Goal: Information Seeking & Learning: Find specific fact

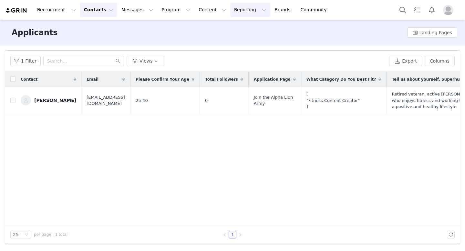
click at [234, 9] on button "Reporting Reporting" at bounding box center [250, 10] width 40 height 15
click at [237, 39] on p "Report Builder" at bounding box center [235, 40] width 32 height 7
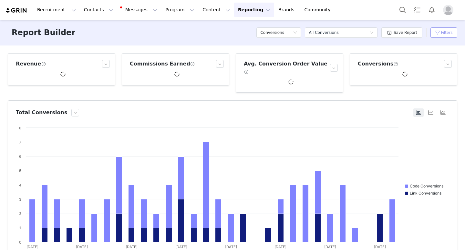
click at [447, 34] on button "Filters" at bounding box center [444, 32] width 27 height 10
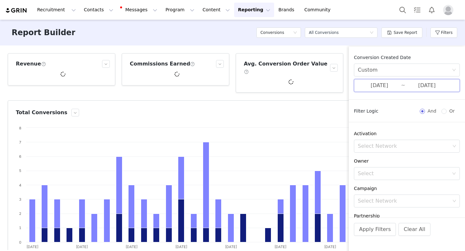
click at [407, 90] on span "[DATE] ~ [DATE]" at bounding box center [407, 85] width 106 height 13
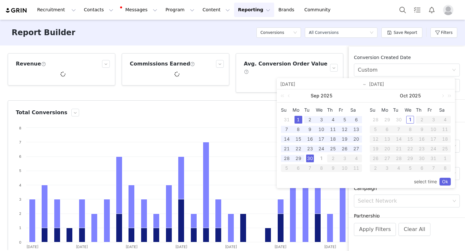
click at [301, 119] on div "1" at bounding box center [299, 120] width 8 height 8
click at [312, 158] on div "30" at bounding box center [310, 159] width 8 height 8
click at [444, 180] on link "Ok" at bounding box center [445, 182] width 11 height 8
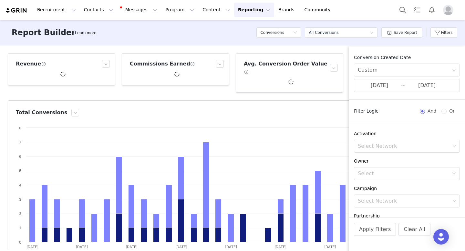
scroll to position [71, 0]
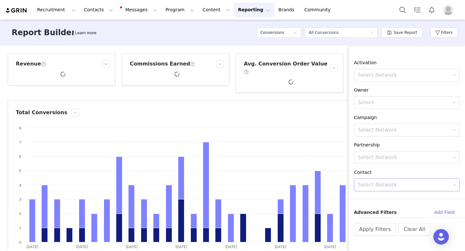
click at [419, 186] on div "Select Network" at bounding box center [404, 185] width 92 height 6
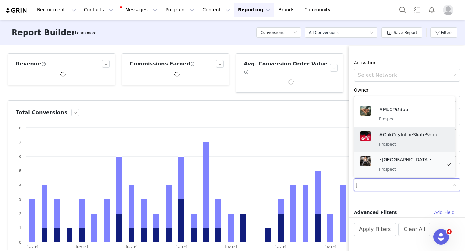
scroll to position [1, 0]
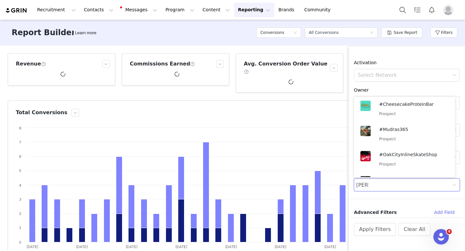
type input "[PERSON_NAME]"
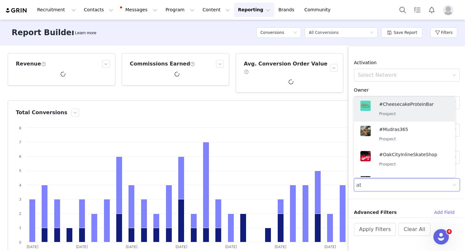
type input "a"
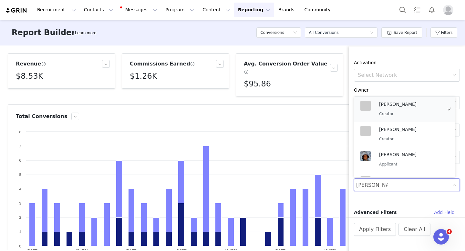
type input "[PERSON_NAME]"
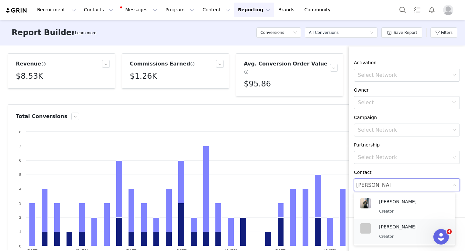
drag, startPoint x: 453, startPoint y: 114, endPoint x: 405, endPoint y: 229, distance: 124.6
click at [405, 229] on ul "[PERSON_NAME] Creator [PERSON_NAME] Creator" at bounding box center [404, 219] width 101 height 53
click at [405, 229] on p "[PERSON_NAME]" at bounding box center [410, 227] width 63 height 7
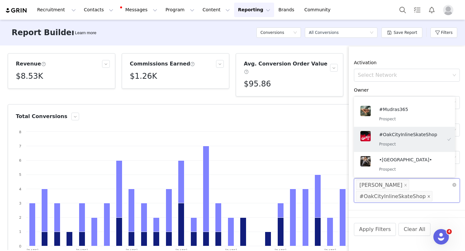
click at [427, 196] on icon "icon: close" at bounding box center [428, 196] width 3 height 3
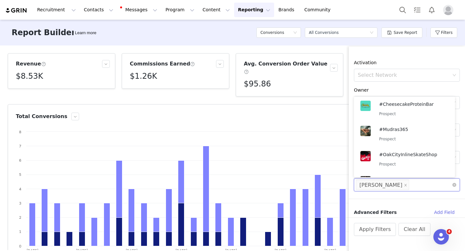
click at [431, 87] on div "Owner" at bounding box center [407, 90] width 106 height 7
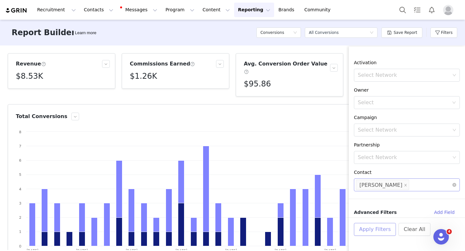
click at [378, 228] on button "Apply Filters" at bounding box center [375, 229] width 42 height 13
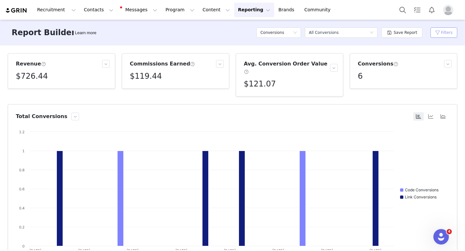
click at [441, 30] on button "Filters" at bounding box center [444, 32] width 27 height 10
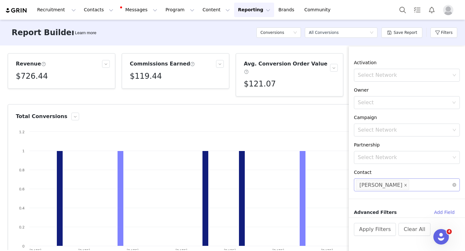
click at [404, 186] on icon "icon: close" at bounding box center [405, 185] width 3 height 3
click at [381, 186] on div "Select Network" at bounding box center [404, 185] width 92 height 6
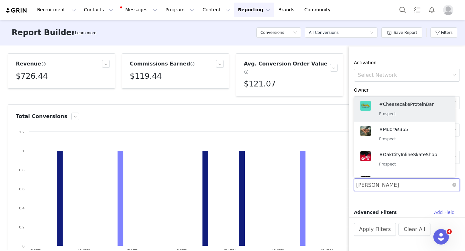
type input "[PERSON_NAME]"
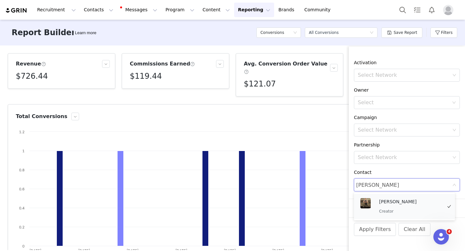
click at [390, 211] on p "Creator" at bounding box center [410, 211] width 63 height 7
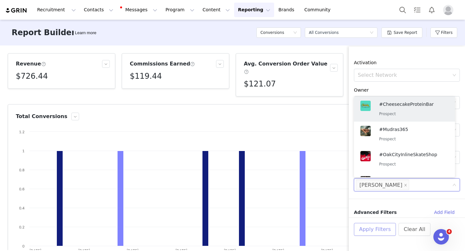
click at [379, 227] on button "Apply Filters" at bounding box center [375, 229] width 42 height 13
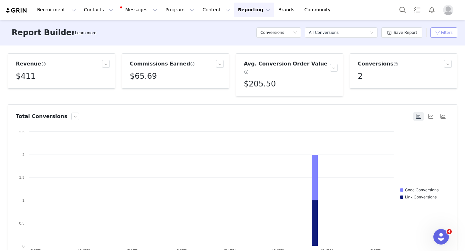
click at [448, 36] on button "Filters" at bounding box center [444, 32] width 27 height 10
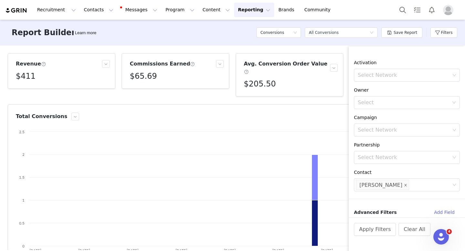
click at [407, 187] on icon "icon: close" at bounding box center [405, 185] width 3 height 3
click at [394, 186] on div "Select Network" at bounding box center [404, 185] width 92 height 6
paste input "Cleef [PERSON_NAME]"
type input "Cleef [PERSON_NAME]"
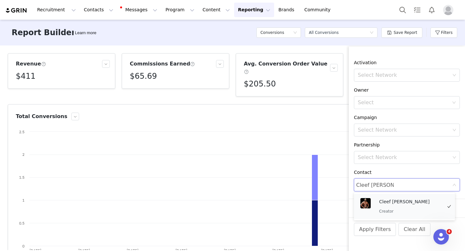
click at [382, 206] on div "Cleef [PERSON_NAME] Creator" at bounding box center [410, 206] width 63 height 17
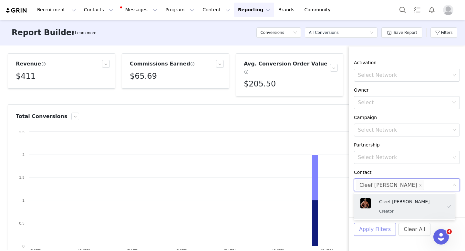
click at [372, 228] on button "Apply Filters" at bounding box center [375, 229] width 42 height 13
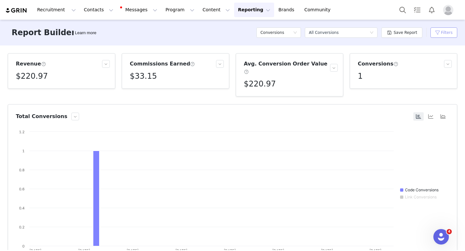
click at [445, 33] on button "Filters" at bounding box center [444, 32] width 27 height 10
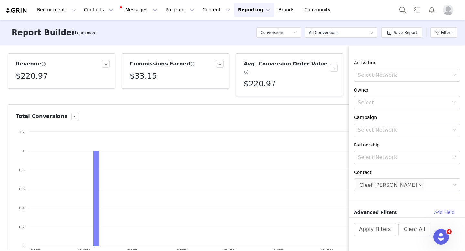
click at [419, 186] on icon "icon: close" at bounding box center [420, 185] width 3 height 3
click at [380, 185] on div "Select Network" at bounding box center [404, 185] width 92 height 6
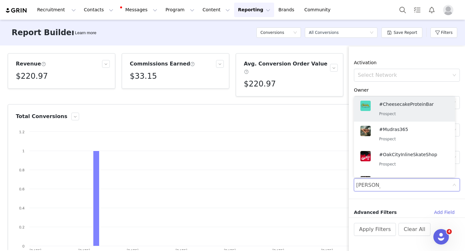
type input "[PERSON_NAME]"
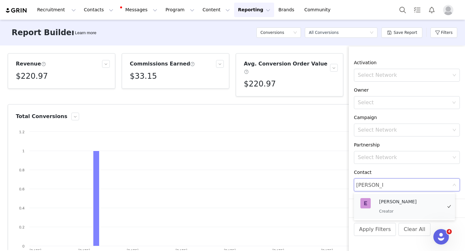
click at [384, 205] on p "[PERSON_NAME]" at bounding box center [410, 201] width 63 height 7
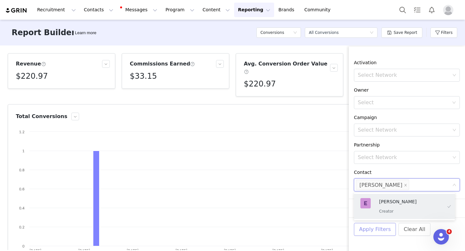
click at [376, 233] on button "Apply Filters" at bounding box center [375, 229] width 42 height 13
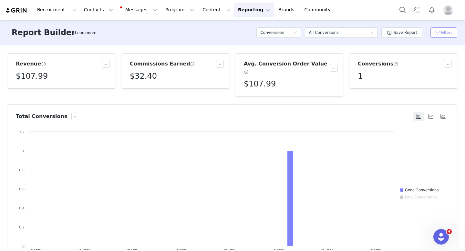
click at [438, 30] on button "Filters" at bounding box center [444, 32] width 27 height 10
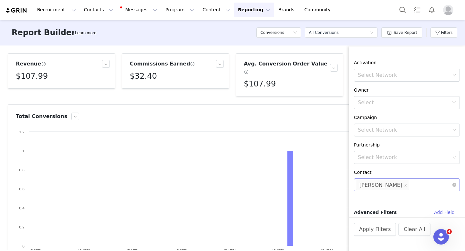
click at [396, 187] on li "[PERSON_NAME]" at bounding box center [382, 185] width 53 height 10
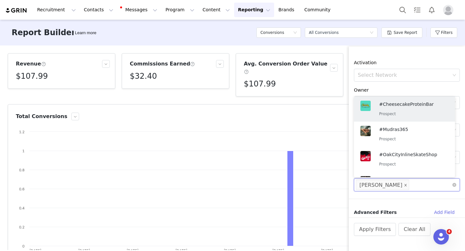
click at [404, 187] on icon "icon: close" at bounding box center [405, 185] width 3 height 3
click at [389, 186] on div "Select Network" at bounding box center [404, 185] width 92 height 6
paste input "[PERSON_NAME]"
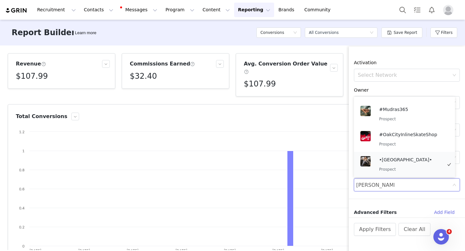
scroll to position [21, 0]
type input "[PERSON_NAME]"
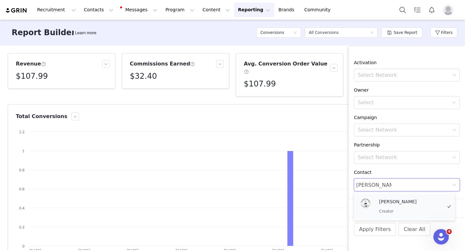
click at [395, 212] on p "Creator" at bounding box center [410, 211] width 63 height 7
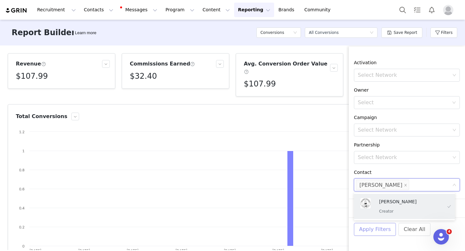
click at [375, 232] on button "Apply Filters" at bounding box center [375, 229] width 42 height 13
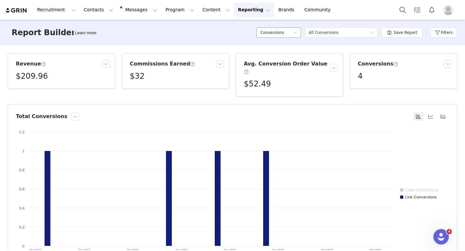
click at [279, 35] on h5 "Conversions" at bounding box center [272, 33] width 24 height 10
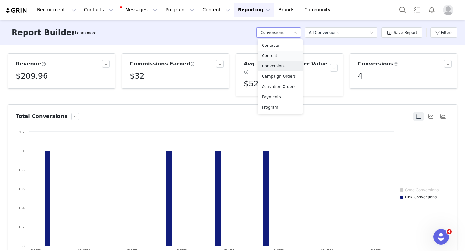
click at [272, 56] on h5 "Content" at bounding box center [280, 55] width 37 height 7
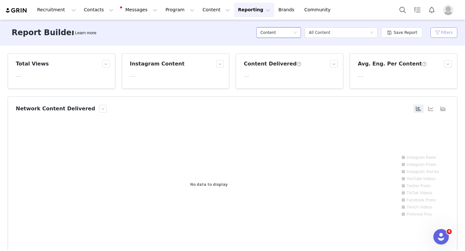
click at [450, 32] on button "Filters" at bounding box center [444, 32] width 27 height 10
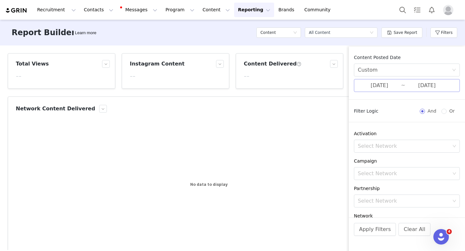
click at [423, 85] on input "[DATE]" at bounding box center [427, 85] width 43 height 8
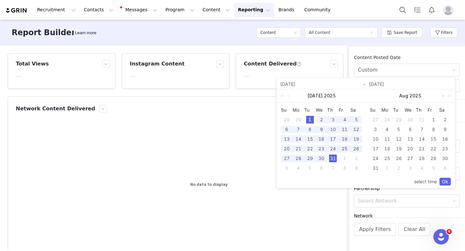
click at [444, 98] on link at bounding box center [443, 96] width 6 height 13
click at [386, 121] on div "1" at bounding box center [388, 120] width 8 height 8
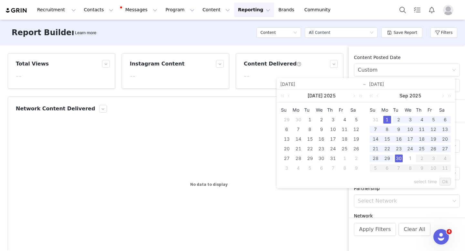
click at [398, 159] on div "30" at bounding box center [399, 159] width 8 height 8
type input "[DATE]"
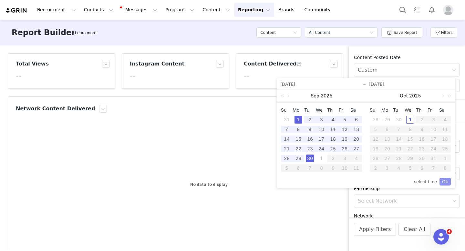
click at [444, 182] on link "Ok" at bounding box center [445, 182] width 11 height 8
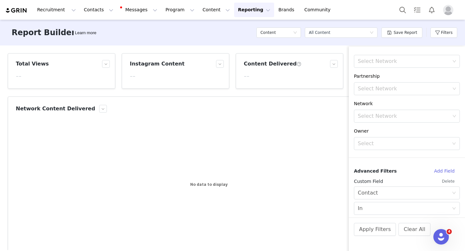
scroll to position [131, 0]
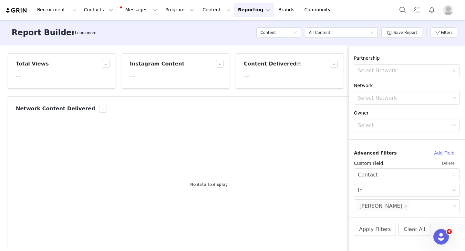
click at [445, 163] on button "Delete" at bounding box center [448, 163] width 23 height 10
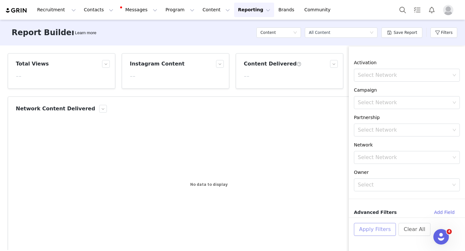
click at [384, 227] on button "Apply Filters" at bounding box center [375, 229] width 42 height 13
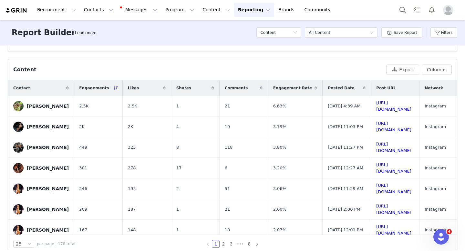
scroll to position [202, 0]
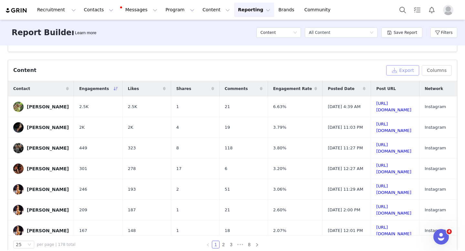
click at [408, 70] on button "Export" at bounding box center [402, 70] width 33 height 10
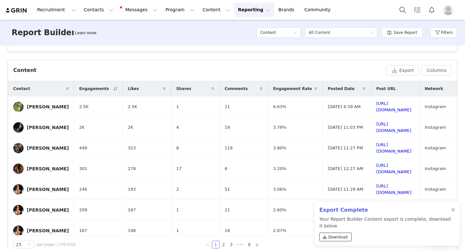
click at [336, 237] on span "Download" at bounding box center [338, 238] width 19 height 6
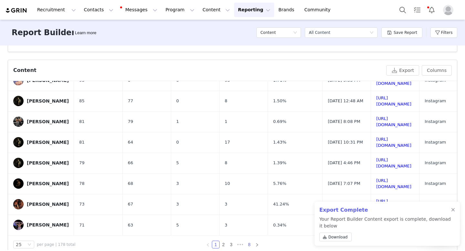
click at [247, 244] on link "8" at bounding box center [249, 244] width 7 height 7
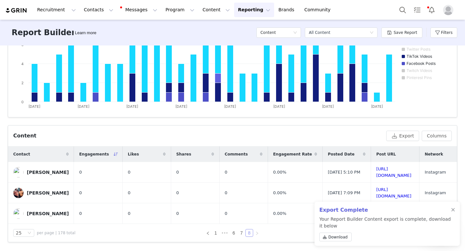
scroll to position [142, 0]
click at [454, 210] on div at bounding box center [453, 210] width 4 height 5
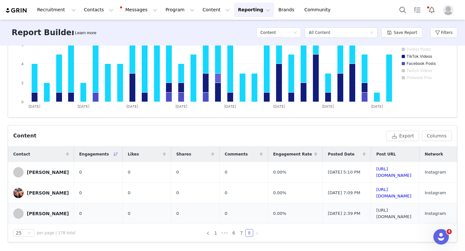
click at [412, 208] on link "[URL][DOMAIN_NAME]" at bounding box center [393, 213] width 35 height 11
click at [214, 235] on link "1" at bounding box center [215, 233] width 7 height 7
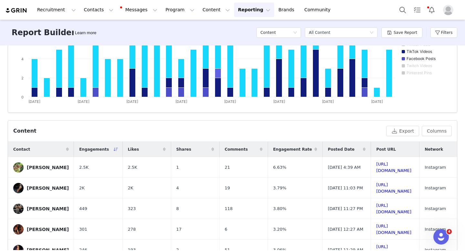
click at [448, 12] on img "Profile" at bounding box center [448, 10] width 10 height 10
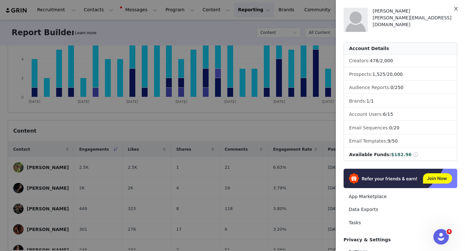
click at [456, 10] on icon "icon: close" at bounding box center [456, 8] width 5 height 5
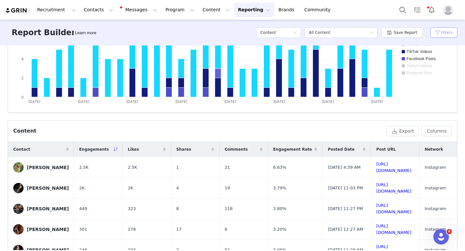
click at [448, 32] on button "Filters" at bounding box center [444, 32] width 27 height 10
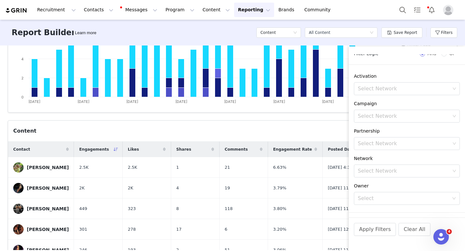
scroll to position [71, 0]
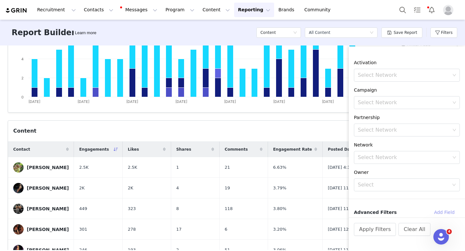
click at [445, 214] on button "Add Field" at bounding box center [444, 212] width 31 height 10
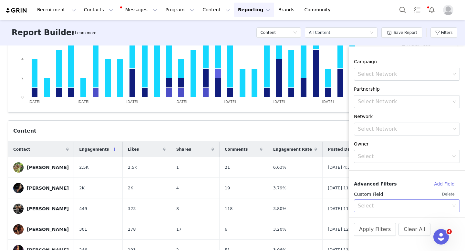
click at [415, 208] on div "Select" at bounding box center [403, 206] width 91 height 6
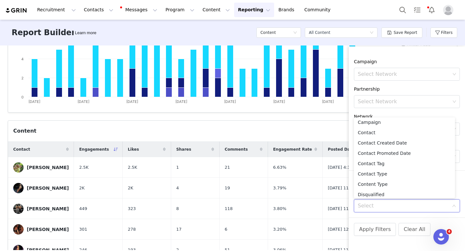
scroll to position [33, 0]
click at [382, 135] on li "Contact" at bounding box center [404, 132] width 101 height 10
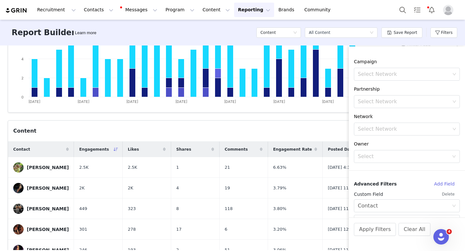
scroll to position [131, 0]
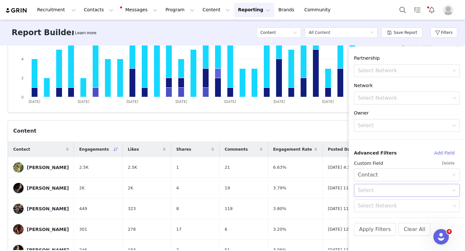
click at [406, 196] on div "Select" at bounding box center [405, 190] width 94 height 12
click at [383, 206] on li "In" at bounding box center [404, 205] width 101 height 10
click at [376, 208] on div "Select Network" at bounding box center [404, 206] width 92 height 6
type input "[PERSON_NAME]"
click at [387, 234] on p "Creator" at bounding box center [410, 232] width 63 height 7
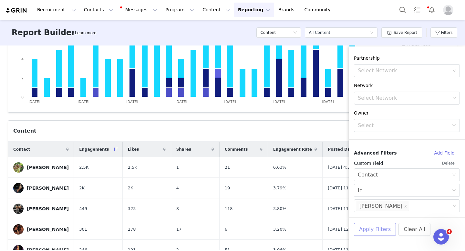
click at [373, 228] on button "Apply Filters" at bounding box center [375, 229] width 42 height 13
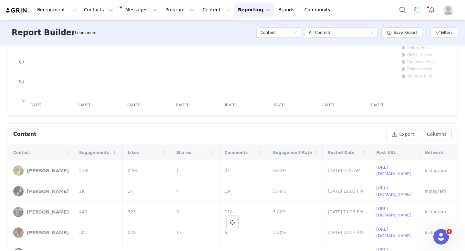
scroll to position [100, 0]
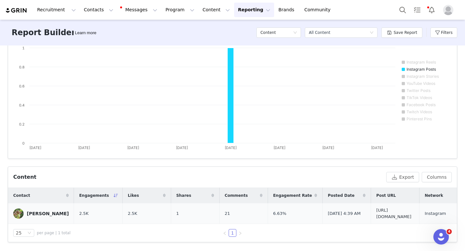
click at [384, 209] on link "[URL][DOMAIN_NAME]" at bounding box center [393, 213] width 35 height 11
click at [440, 32] on button "Filters" at bounding box center [444, 32] width 27 height 10
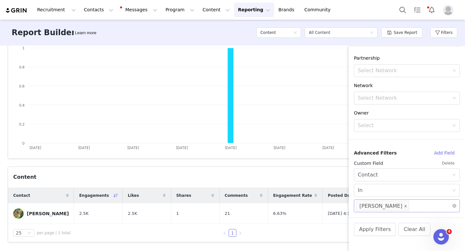
click at [404, 205] on icon "icon: close" at bounding box center [405, 206] width 3 height 3
click at [404, 205] on div "Select Network" at bounding box center [404, 206] width 92 height 6
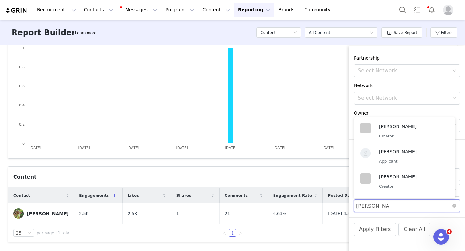
type input "[PERSON_NAME]"
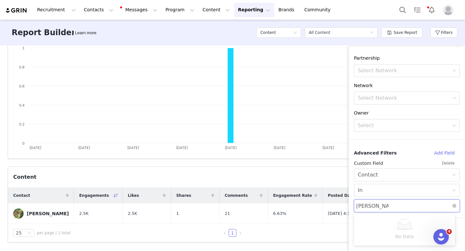
type input "[PERSON_NAME] e"
paste input "[PERSON_NAME]"
type input "[PERSON_NAME]"
click at [396, 231] on p "Creator" at bounding box center [410, 232] width 63 height 7
click at [377, 232] on button "Apply Filters" at bounding box center [375, 229] width 42 height 13
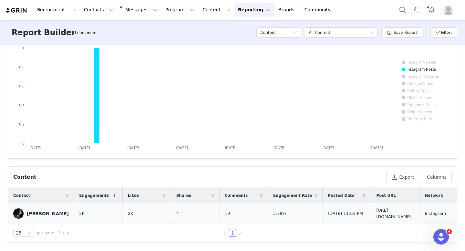
click at [385, 210] on link "[URL][DOMAIN_NAME]" at bounding box center [393, 213] width 35 height 11
click at [437, 33] on button "Filters" at bounding box center [444, 32] width 27 height 10
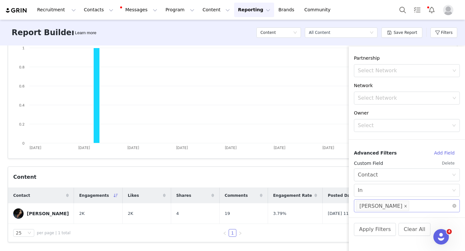
click at [405, 205] on icon "icon: close" at bounding box center [405, 206] width 3 height 3
click at [387, 207] on div "Select Network" at bounding box center [404, 206] width 92 height 6
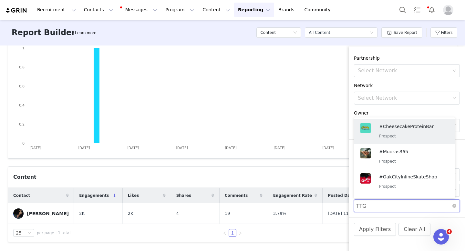
type input "TTG"
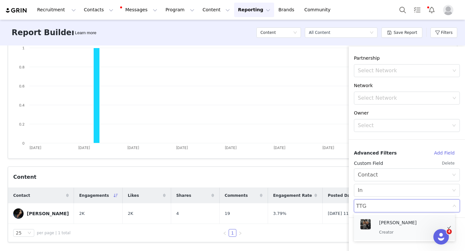
click at [393, 227] on div "TTG Johnsons Creator" at bounding box center [410, 227] width 63 height 17
click at [379, 231] on button "Apply Filters" at bounding box center [375, 229] width 42 height 13
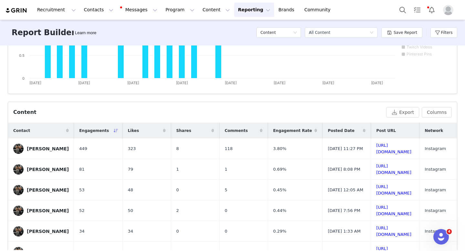
scroll to position [198, 0]
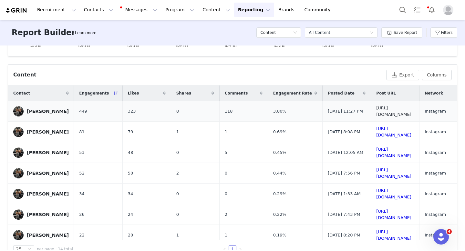
click at [394, 111] on link "[URL][DOMAIN_NAME]" at bounding box center [393, 111] width 35 height 11
click at [439, 36] on button "Filters" at bounding box center [444, 32] width 27 height 10
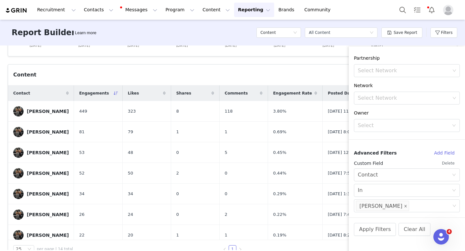
click at [405, 206] on icon "icon: close" at bounding box center [406, 206] width 2 height 2
click at [396, 206] on div "Select Network" at bounding box center [404, 206] width 92 height 6
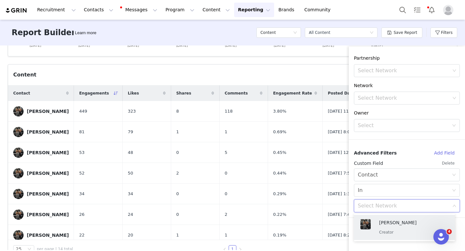
type input "e"
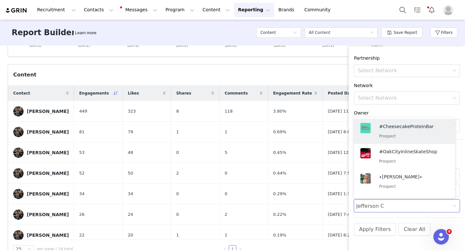
type input "Jefferson Co"
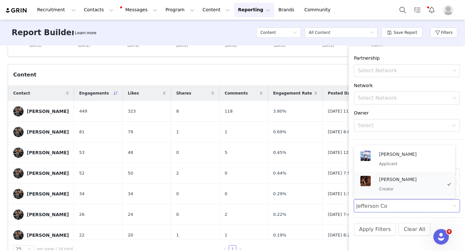
click at [406, 180] on p "[PERSON_NAME]" at bounding box center [410, 179] width 63 height 7
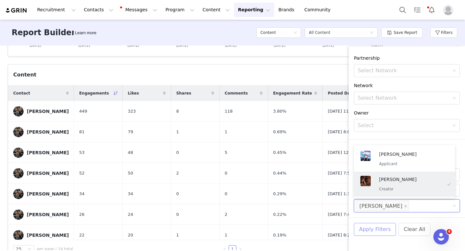
click at [375, 231] on button "Apply Filters" at bounding box center [375, 229] width 42 height 13
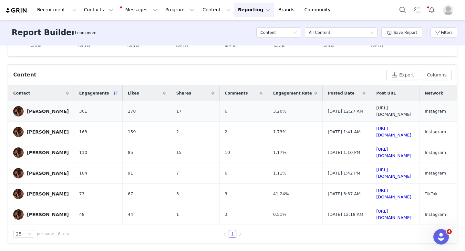
click at [412, 111] on link "[URL][DOMAIN_NAME]" at bounding box center [393, 111] width 35 height 11
click at [426, 76] on button "Columns" at bounding box center [437, 75] width 30 height 10
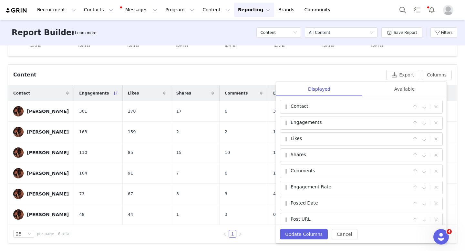
click at [409, 60] on div "Total Views 13.93K Instagram Content 5 Content Delivered 6 Avg. Eng. Per Conten…" at bounding box center [232, 148] width 465 height 205
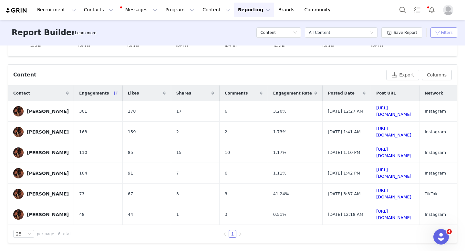
click at [448, 35] on button "Filters" at bounding box center [444, 32] width 27 height 10
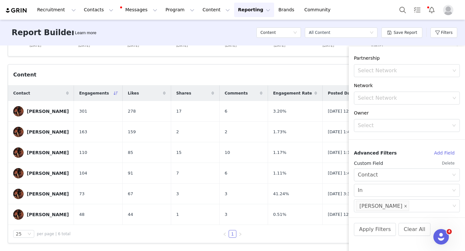
click at [407, 207] on icon "icon: close" at bounding box center [405, 206] width 3 height 3
click at [386, 207] on div "Select Network" at bounding box center [404, 206] width 92 height 6
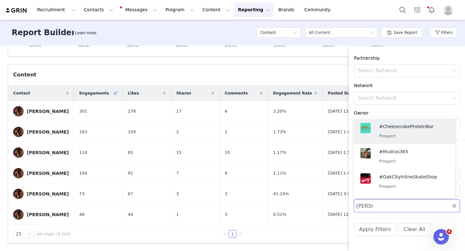
type input "[PERSON_NAME]"
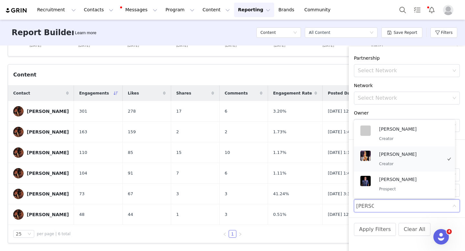
click at [411, 163] on p "Creator" at bounding box center [410, 164] width 63 height 7
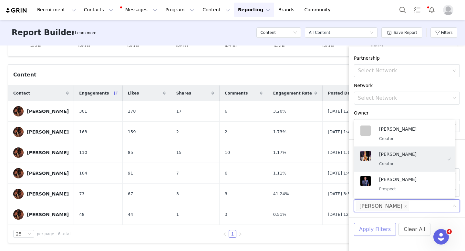
click at [371, 231] on button "Apply Filters" at bounding box center [375, 229] width 42 height 13
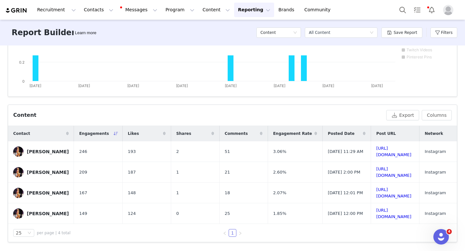
scroll to position [162, 0]
click at [387, 147] on link "[URL][DOMAIN_NAME]" at bounding box center [393, 151] width 35 height 11
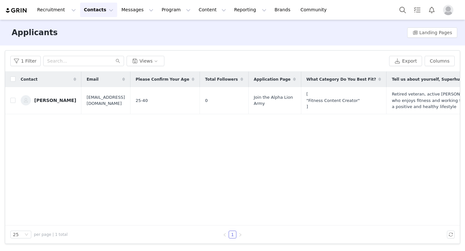
click at [103, 13] on button "Contacts Contacts" at bounding box center [98, 10] width 37 height 15
click at [180, 45] on div "Applicants Landing Pages" at bounding box center [232, 33] width 465 height 26
click at [99, 14] on button "Contacts Contacts" at bounding box center [98, 10] width 37 height 15
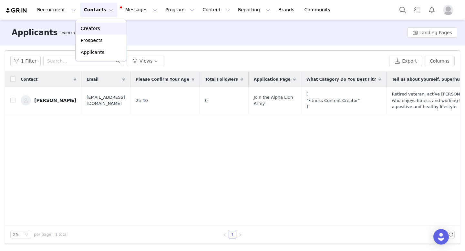
click at [101, 26] on div "Creators" at bounding box center [100, 28] width 43 height 7
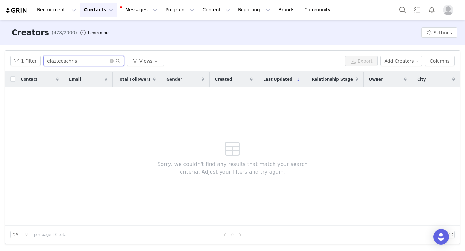
click at [79, 64] on input "elaztecachris" at bounding box center [83, 61] width 81 height 10
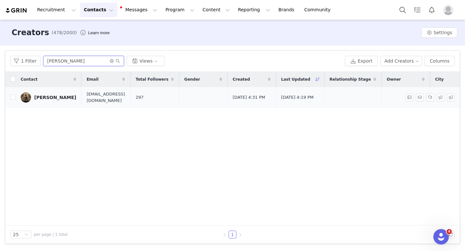
type input "[PERSON_NAME]"
click at [48, 97] on div "[PERSON_NAME]" at bounding box center [55, 97] width 42 height 5
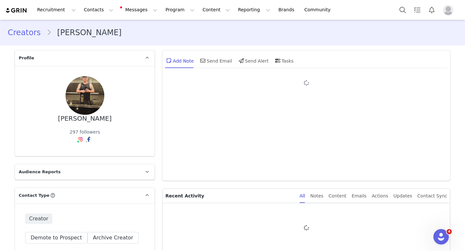
type input "+1 (United States)"
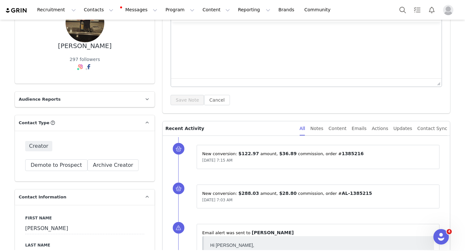
scroll to position [77, 0]
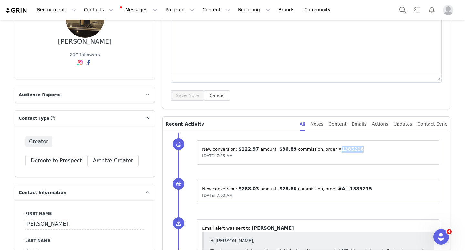
drag, startPoint x: 349, startPoint y: 152, endPoint x: 327, endPoint y: 152, distance: 22.0
click at [327, 152] on p "New conversion: ⁨ $122.97 ⁩ amount⁨, ⁨ $36.89 ⁩ commission⁩⁨, order #⁨ 1385216 …" at bounding box center [318, 149] width 232 height 7
drag, startPoint x: 359, startPoint y: 189, endPoint x: 329, endPoint y: 190, distance: 30.4
click at [329, 190] on p "New conversion: ⁨ $288.03 ⁩ amount⁨, ⁨ $28.80 ⁩ commission⁩⁨, order #⁨ AL-13852…" at bounding box center [318, 189] width 232 height 7
copy span "AL-1385215"
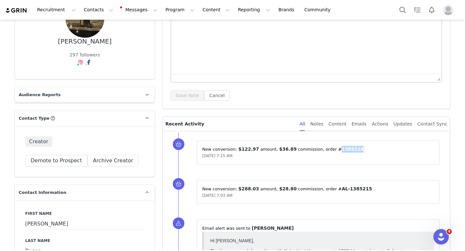
drag, startPoint x: 354, startPoint y: 152, endPoint x: 329, endPoint y: 152, distance: 25.5
click at [329, 152] on p "New conversion: ⁨ $122.97 ⁩ amount⁨, ⁨ $36.89 ⁩ commission⁩⁨, order #⁨ 1385216 …" at bounding box center [318, 149] width 232 height 7
copy span "1385216"
drag, startPoint x: 287, startPoint y: 149, endPoint x: 234, endPoint y: 149, distance: 52.7
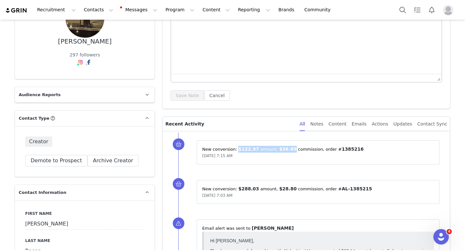
click at [234, 149] on p "New conversion: ⁨ $122.97 ⁩ amount⁨, ⁨ $36.89 ⁩ commission⁩⁨, order #⁨ 1385216 …" at bounding box center [318, 149] width 232 height 7
copy p "$122.97 ⁩ amount⁨, ⁨ $36.89 ⁩"
